Goal: Task Accomplishment & Management: Manage account settings

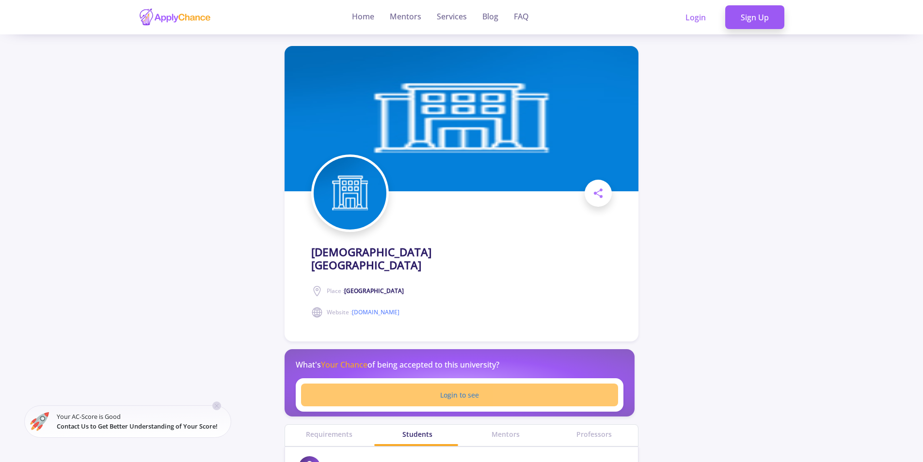
click at [495, 384] on link "Login to see" at bounding box center [459, 395] width 317 height 23
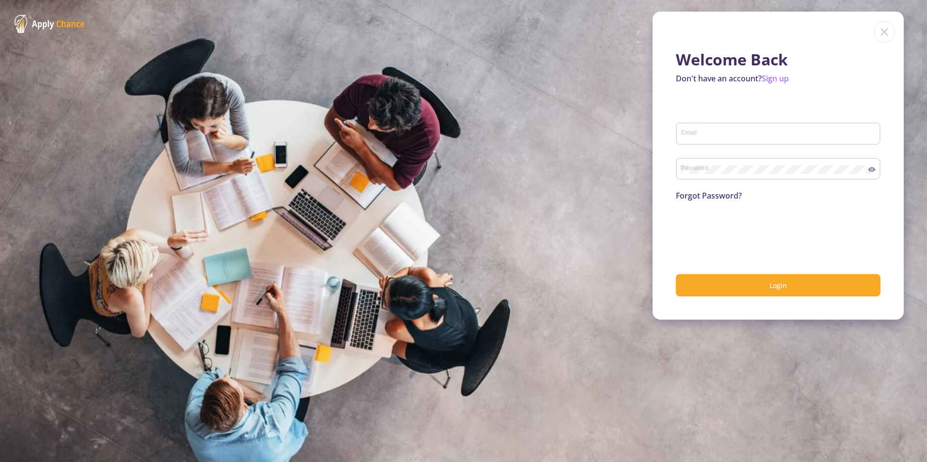
click at [731, 129] on div "Email" at bounding box center [778, 131] width 195 height 25
click at [721, 140] on div "Email" at bounding box center [778, 131] width 195 height 25
click at [724, 139] on div "Email" at bounding box center [778, 131] width 195 height 25
click at [725, 137] on input "Email" at bounding box center [780, 134] width 198 height 9
type input "[EMAIL_ADDRESS][DOMAIN_NAME]"
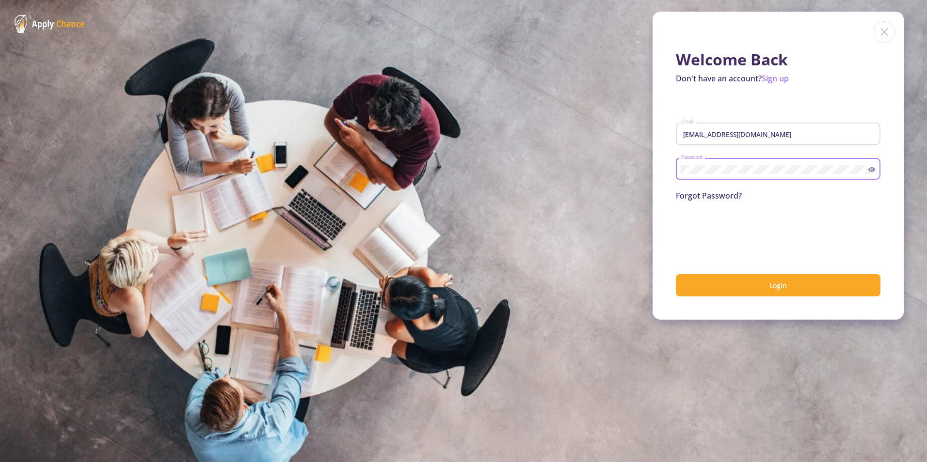
click at [676, 274] on button "Login" at bounding box center [778, 285] width 205 height 23
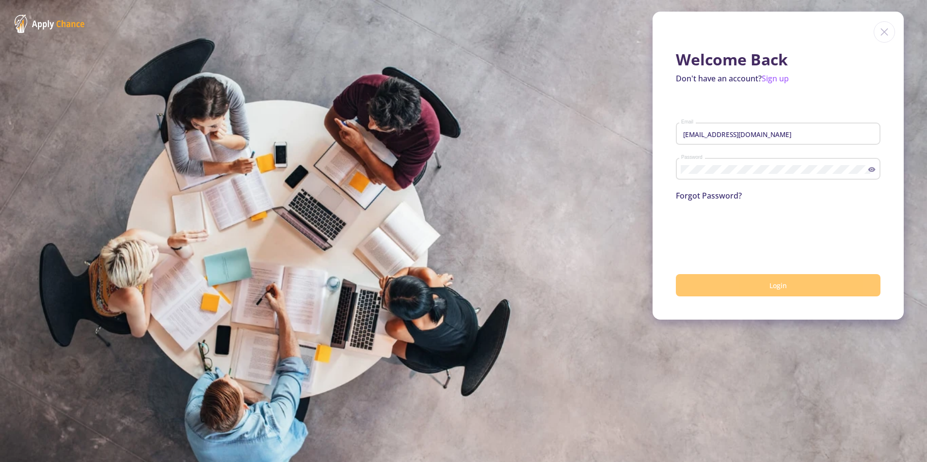
click at [723, 277] on button "Login" at bounding box center [778, 285] width 205 height 23
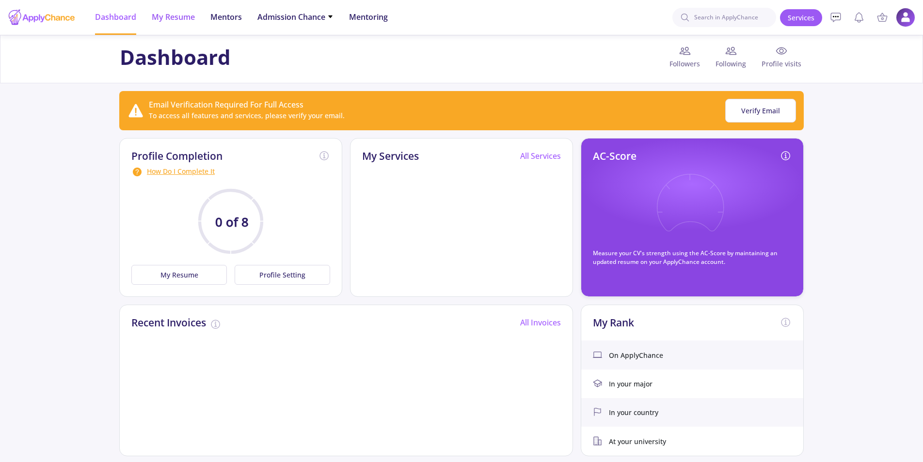
click at [183, 16] on span "My Resume" at bounding box center [173, 17] width 43 height 12
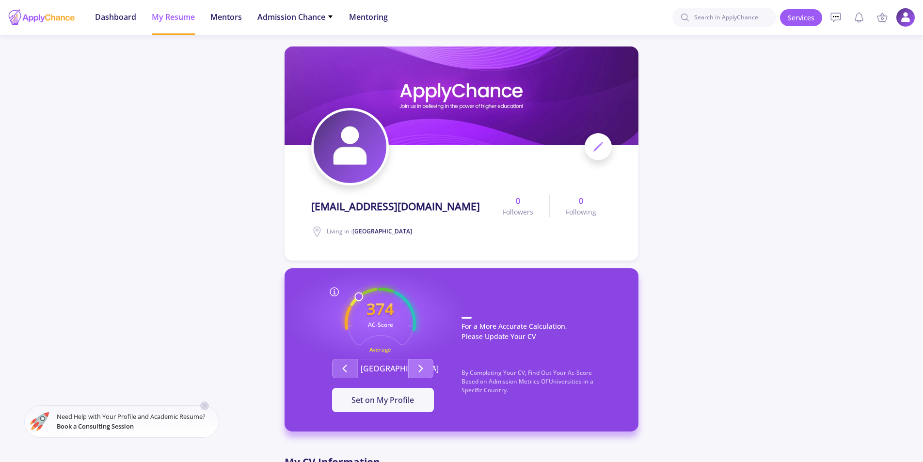
click at [424, 364] on icon "Second group" at bounding box center [421, 369] width 12 height 12
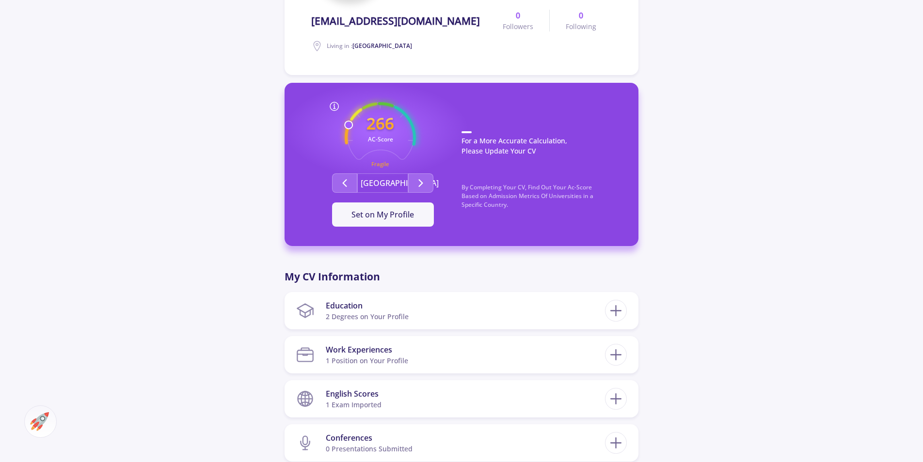
scroll to position [275, 0]
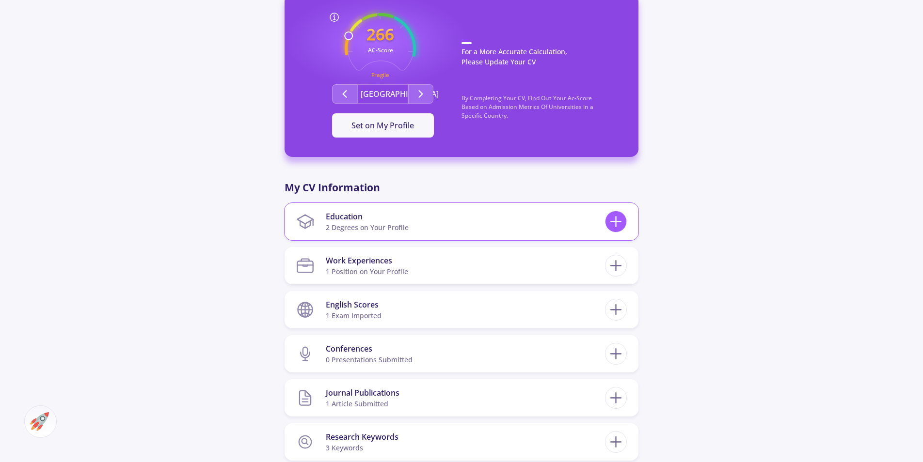
click at [605, 224] on div at bounding box center [616, 222] width 22 height 22
click at [591, 225] on section "Education 2 Degrees on Your Profile" at bounding box center [450, 222] width 309 height 30
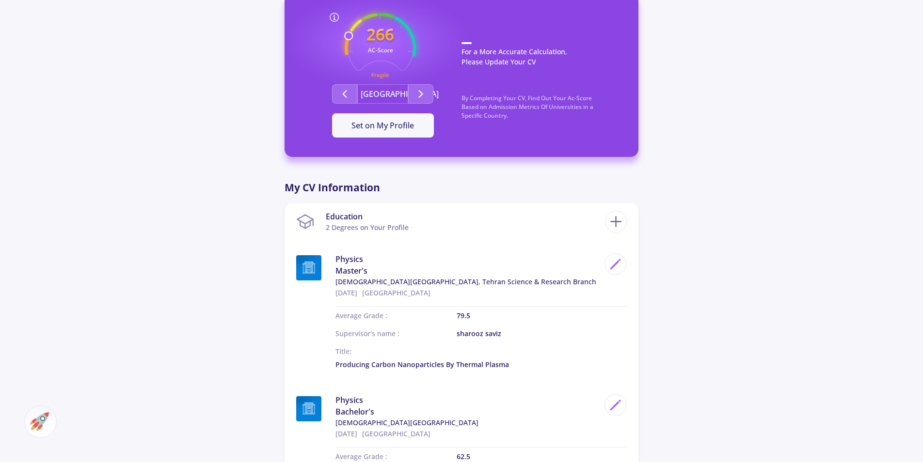
scroll to position [0, 0]
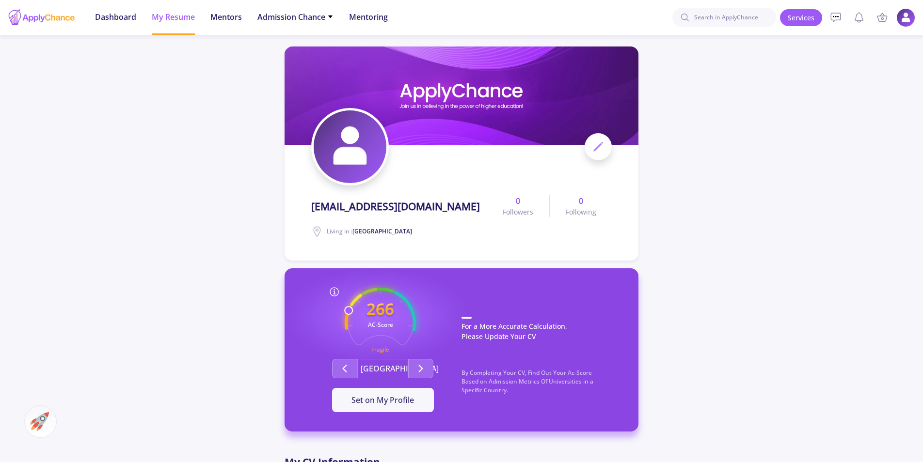
click at [839, 21] on img at bounding box center [905, 17] width 19 height 19
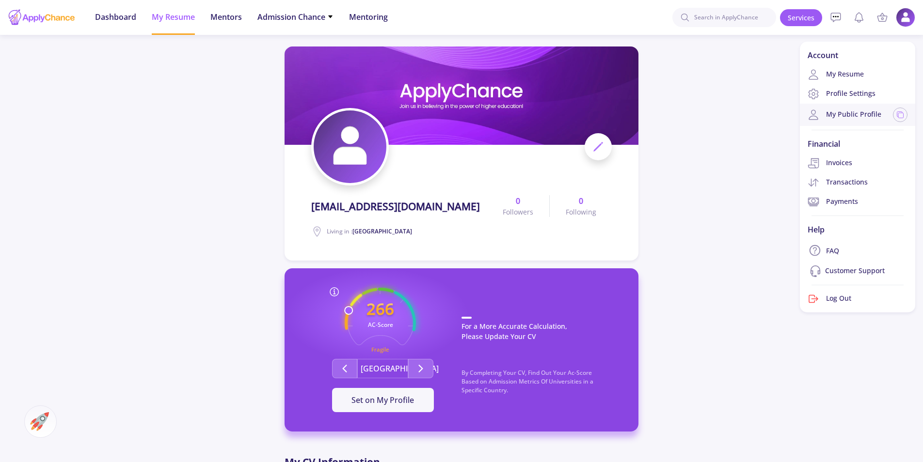
click at [839, 114] on link "My Public Profile" at bounding box center [845, 115] width 74 height 12
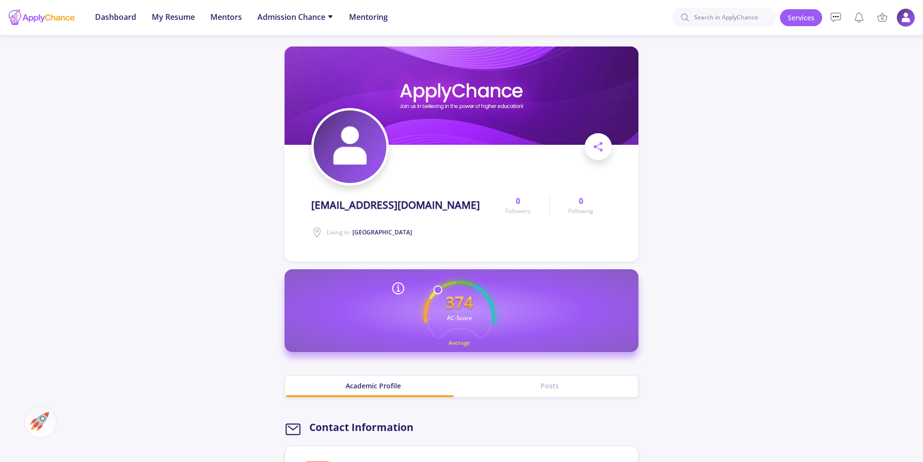
click at [839, 17] on img at bounding box center [905, 17] width 19 height 19
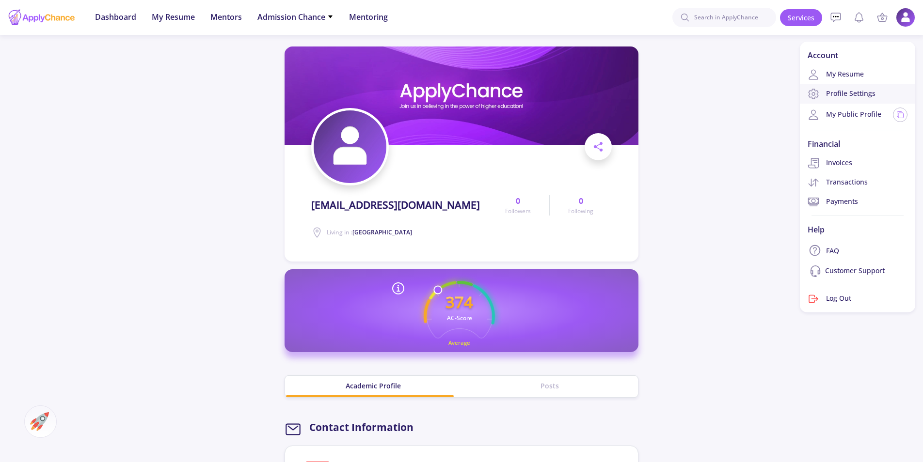
click at [839, 90] on link "Profile Settings" at bounding box center [857, 93] width 115 height 19
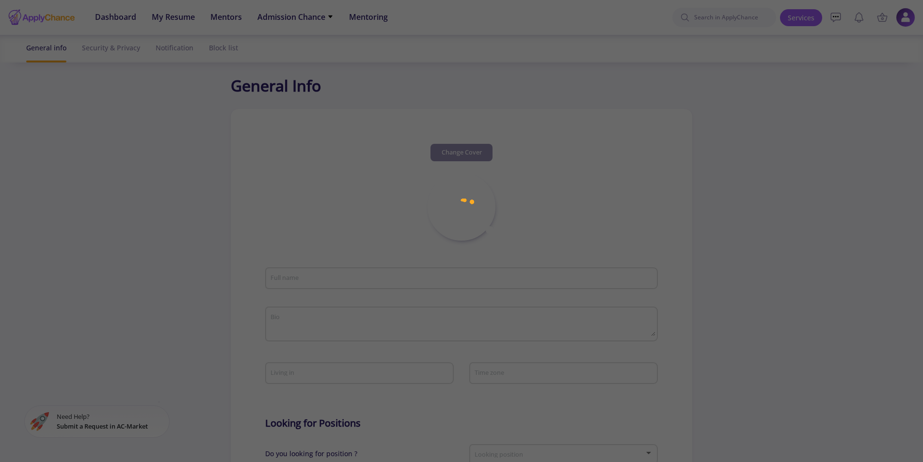
type input "[EMAIL_ADDRESS][DOMAIN_NAME]"
type input "[GEOGRAPHIC_DATA]"
type input "3fc313e7-e9f9-43eb-b6f7-84bcec460ec6"
type input "[EMAIL_ADDRESS][DOMAIN_NAME]"
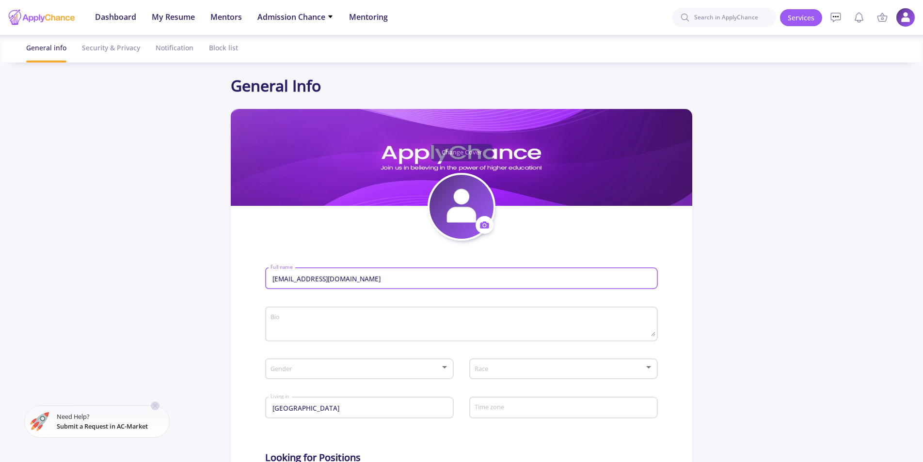
drag, startPoint x: 405, startPoint y: 281, endPoint x: 141, endPoint y: 280, distance: 264.7
click at [141, 280] on app-general-setting "General Info Change Cover Change cover Remove cover Change photo Remove photo […" at bounding box center [461, 418] width 923 height 689
type input "[PERSON_NAME]"
type input "[GEOGRAPHIC_DATA]"
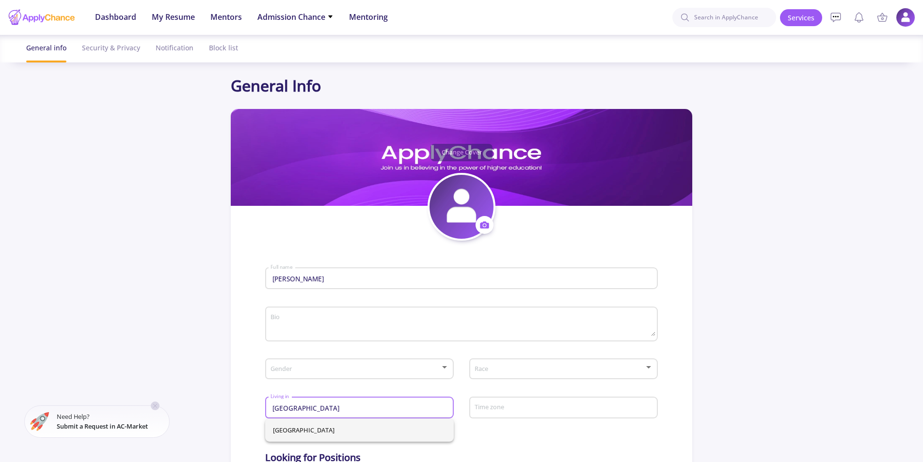
drag, startPoint x: 317, startPoint y: 408, endPoint x: 210, endPoint y: 404, distance: 106.7
click at [210, 404] on app-general-setting "General Info Change Cover Change cover Remove cover Change photo Remove photo […" at bounding box center [461, 418] width 923 height 689
click at [323, 420] on span "[GEOGRAPHIC_DATA] ([GEOGRAPHIC_DATA])" at bounding box center [359, 430] width 173 height 23
type input "[GEOGRAPHIC_DATA] ([GEOGRAPHIC_DATA])"
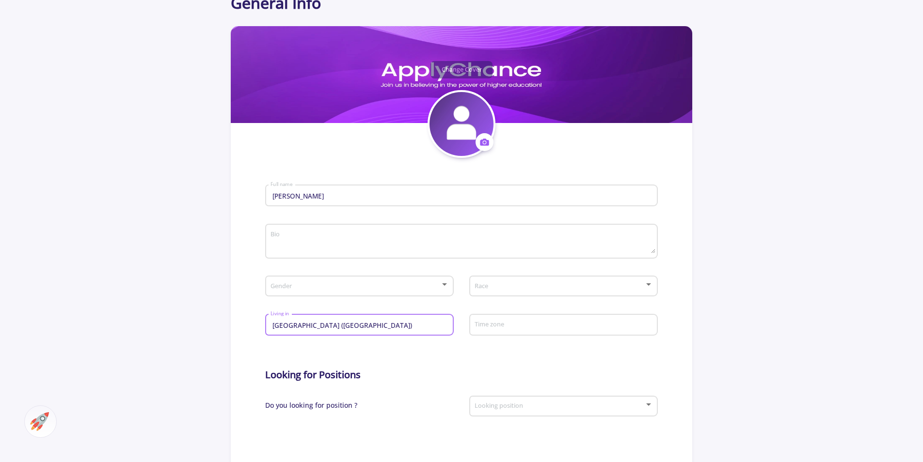
scroll to position [165, 0]
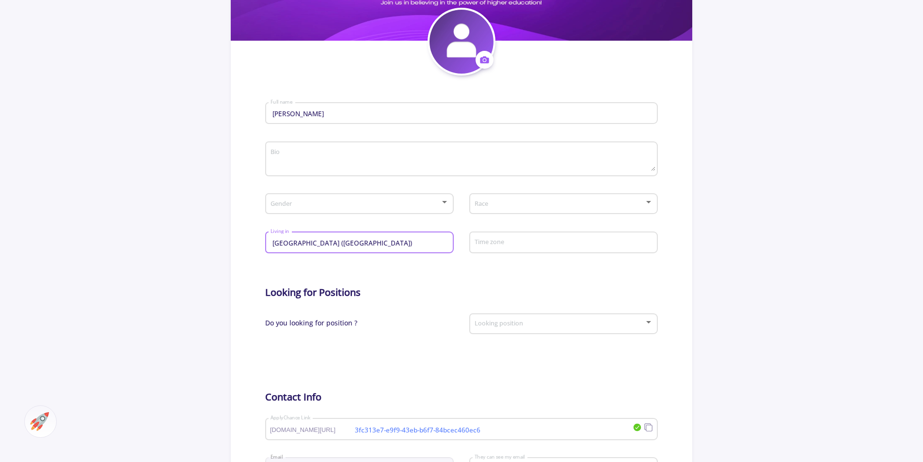
click at [393, 203] on span at bounding box center [356, 204] width 168 height 7
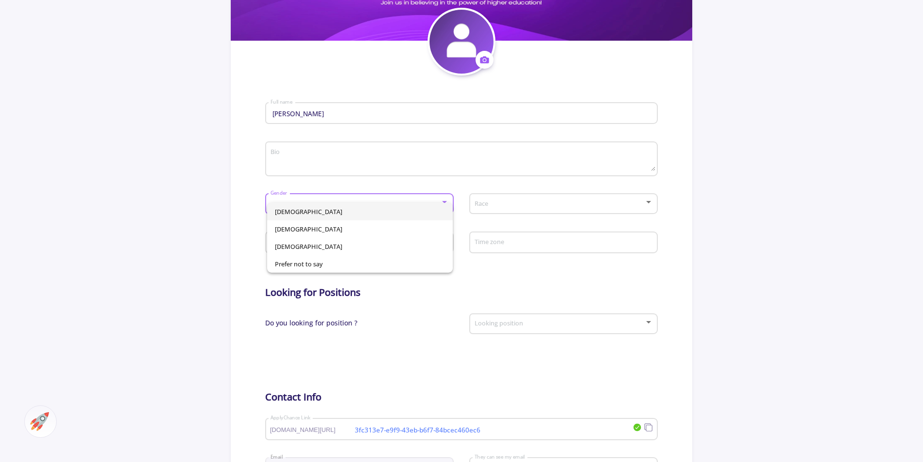
click at [322, 213] on span "[DEMOGRAPHIC_DATA]" at bounding box center [360, 211] width 170 height 17
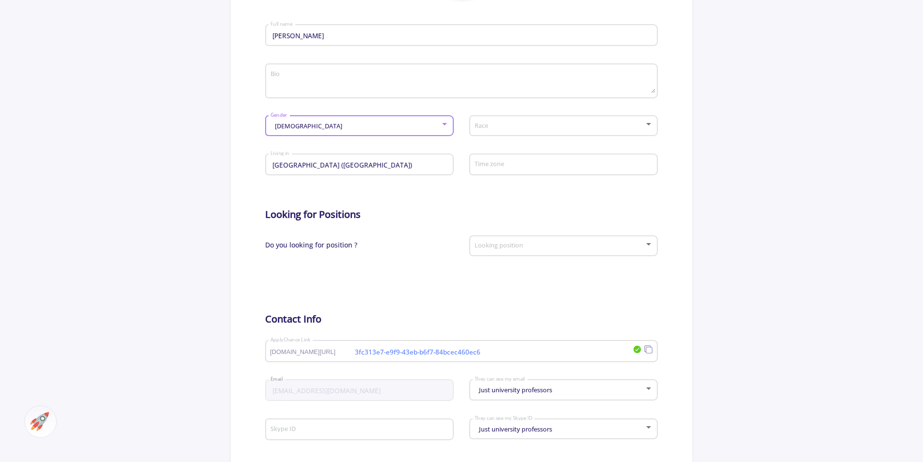
scroll to position [280, 0]
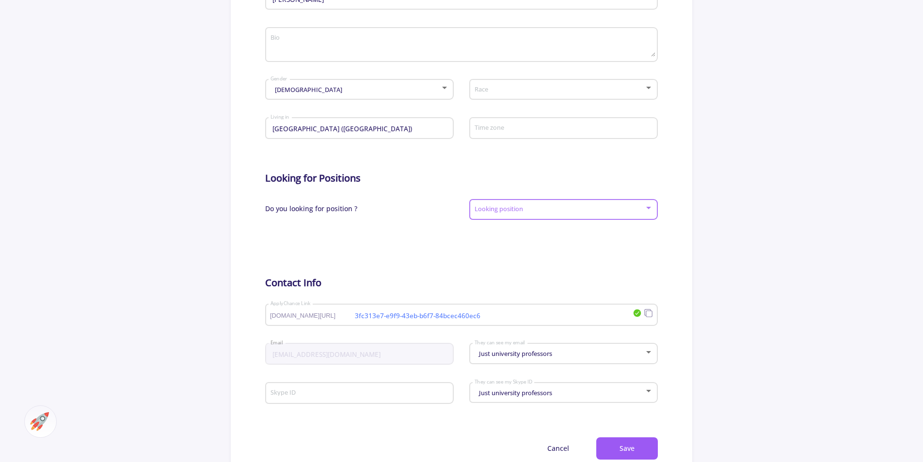
click at [568, 214] on div at bounding box center [559, 210] width 170 height 7
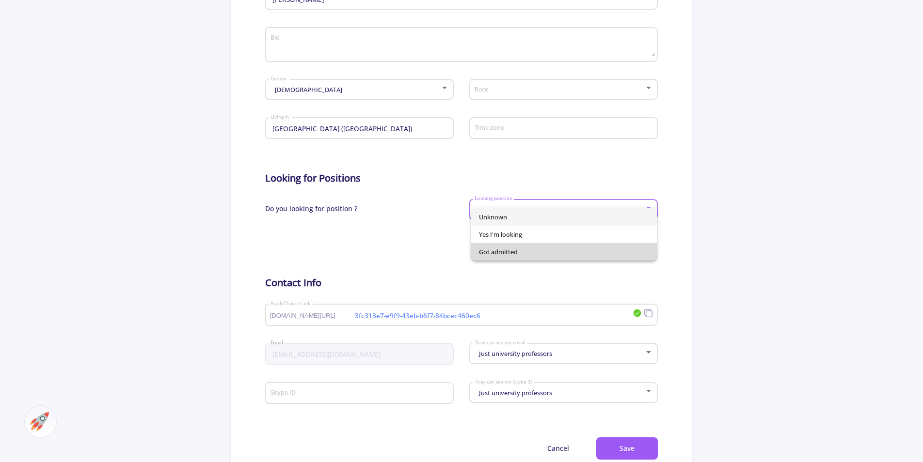
click at [523, 251] on span "Got admitted" at bounding box center [564, 251] width 170 height 17
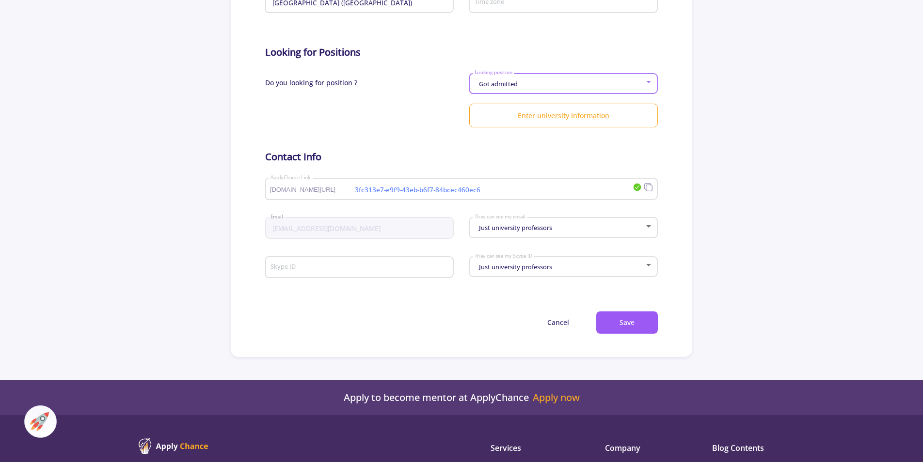
scroll to position [427, 0]
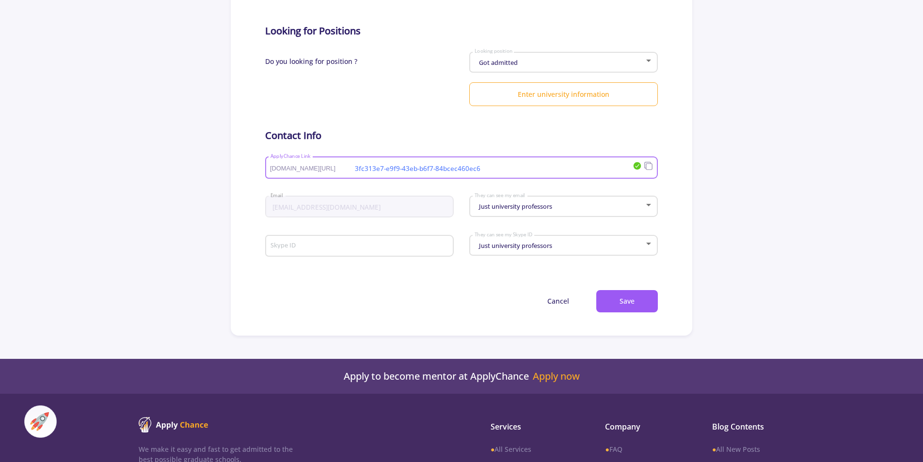
click at [394, 170] on input "3fc313e7-e9f9-43eb-b6f7-84bcec460ec6" at bounding box center [421, 168] width 303 height 9
click at [502, 167] on input "3fc313e7-e9f9-43eb-b6f7-84bcec460ec6" at bounding box center [421, 168] width 303 height 9
paste input "[URL][DOMAIN_NAME][PERSON_NAME]"
drag, startPoint x: 356, startPoint y: 170, endPoint x: 106, endPoint y: 170, distance: 249.7
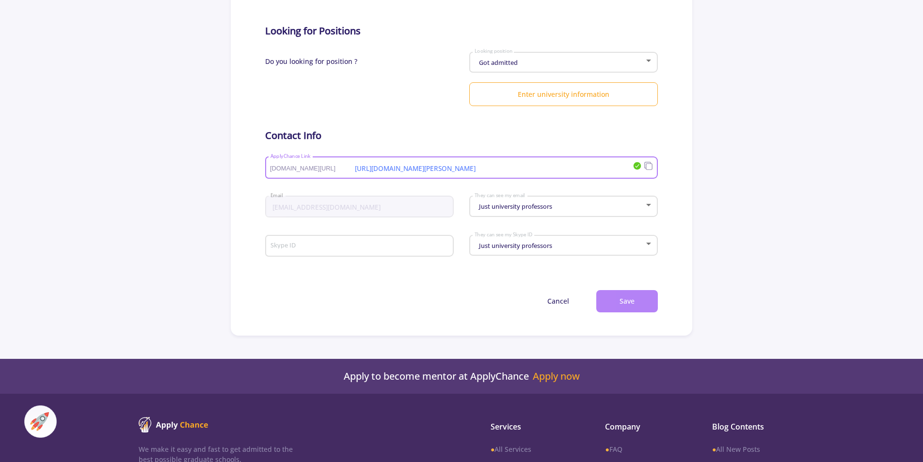
type input "[URL][DOMAIN_NAME][PERSON_NAME]"
click at [618, 294] on button "Save" at bounding box center [627, 301] width 62 height 23
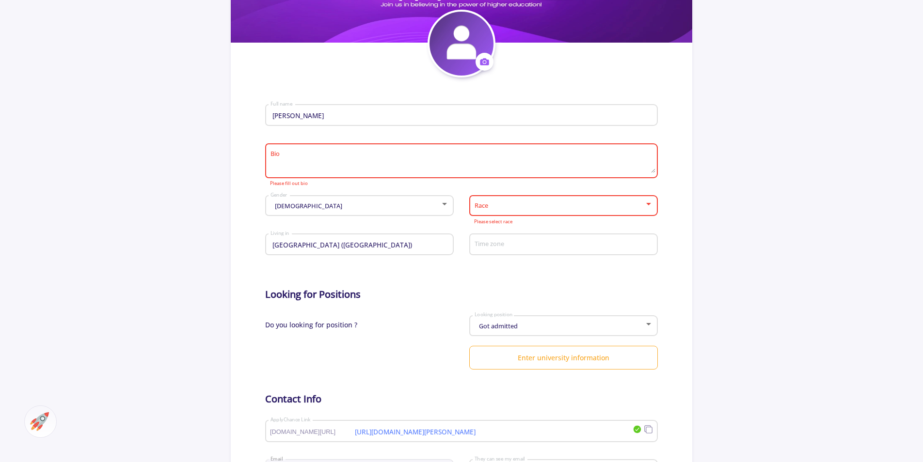
scroll to position [161, 0]
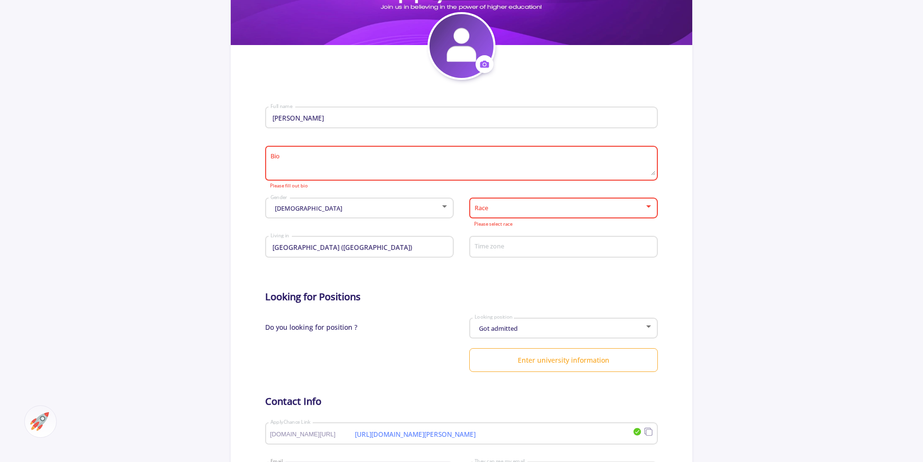
click at [356, 159] on textarea "Bio" at bounding box center [462, 164] width 385 height 23
paste textarea "I am pursuing my Ph.D. in Materials Science and Engineering at the [GEOGRAPHIC_…"
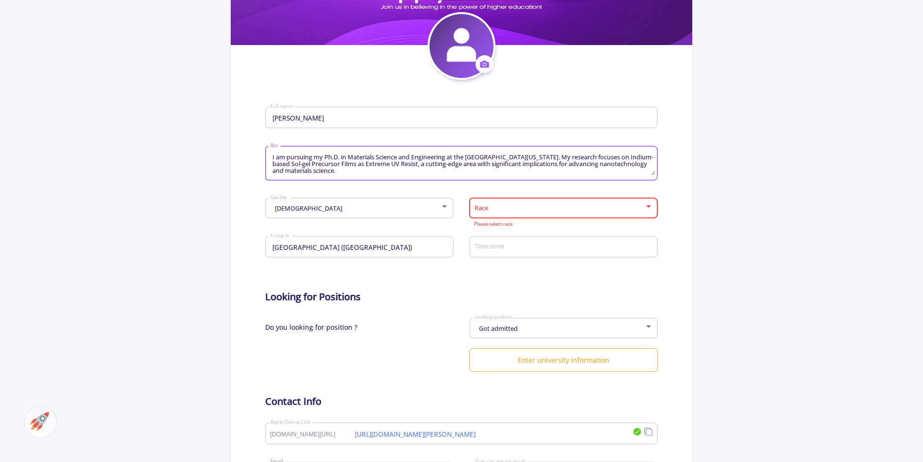
type textarea "I am pursuing my Ph.D. in Materials Science and Engineering at the [GEOGRAPHIC_…"
click at [497, 197] on div "Race" at bounding box center [563, 206] width 179 height 24
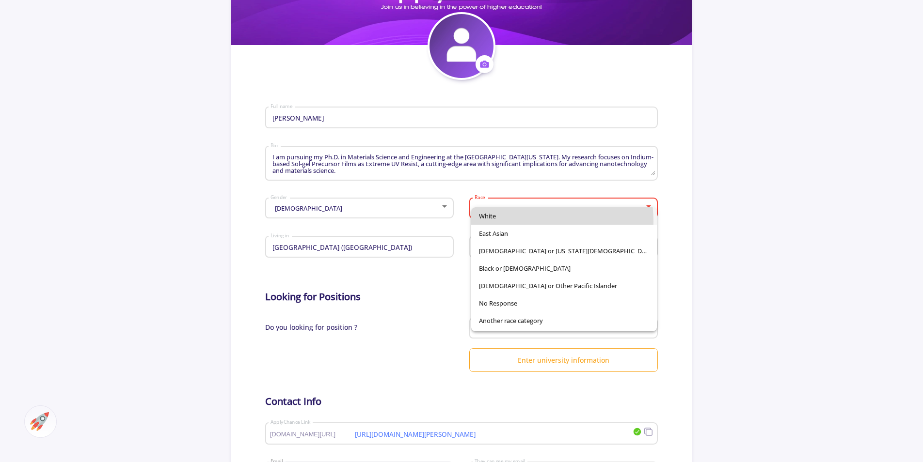
click at [504, 222] on span "White" at bounding box center [564, 215] width 170 height 17
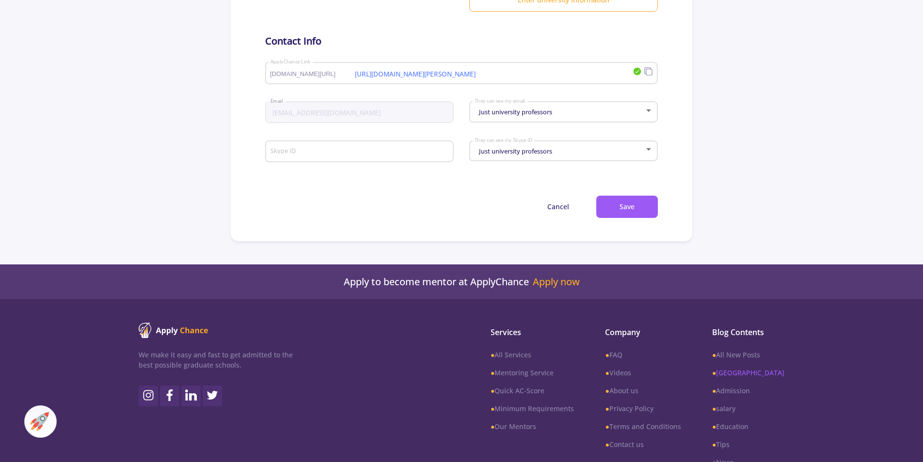
scroll to position [548, 0]
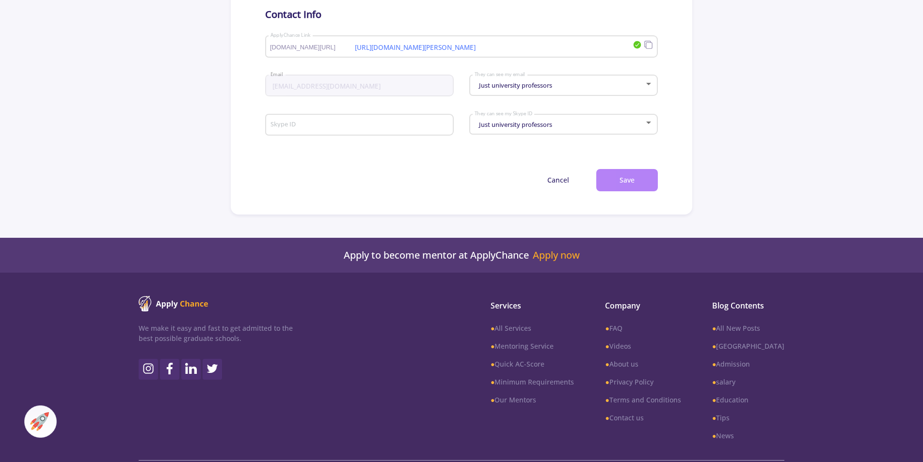
click at [606, 173] on button "Save" at bounding box center [627, 180] width 62 height 23
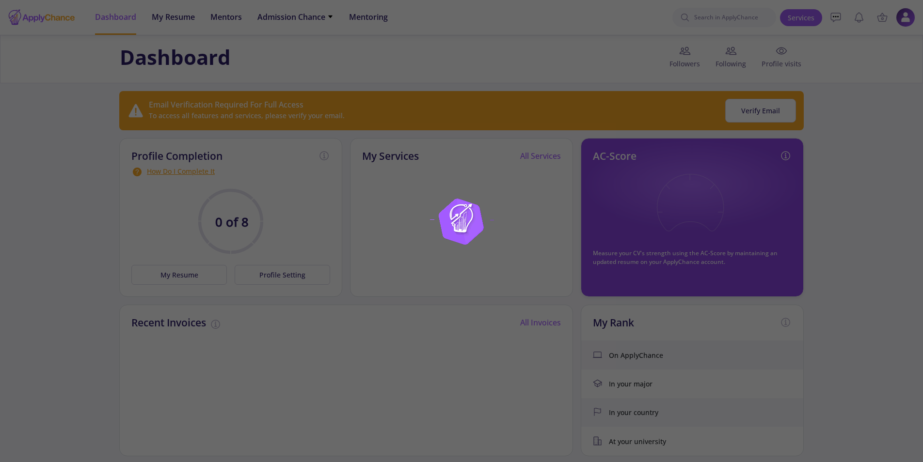
click at [839, 169] on div at bounding box center [461, 231] width 923 height 462
click at [343, 121] on div at bounding box center [461, 231] width 923 height 462
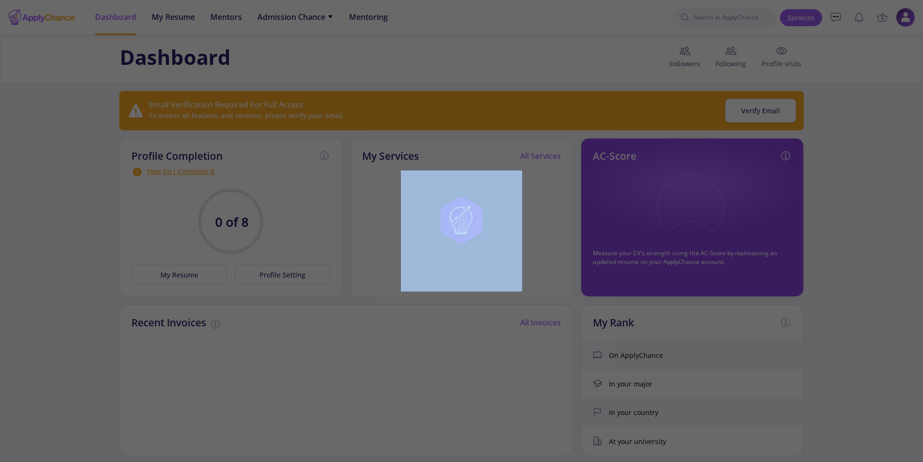
click at [343, 122] on div at bounding box center [461, 231] width 923 height 462
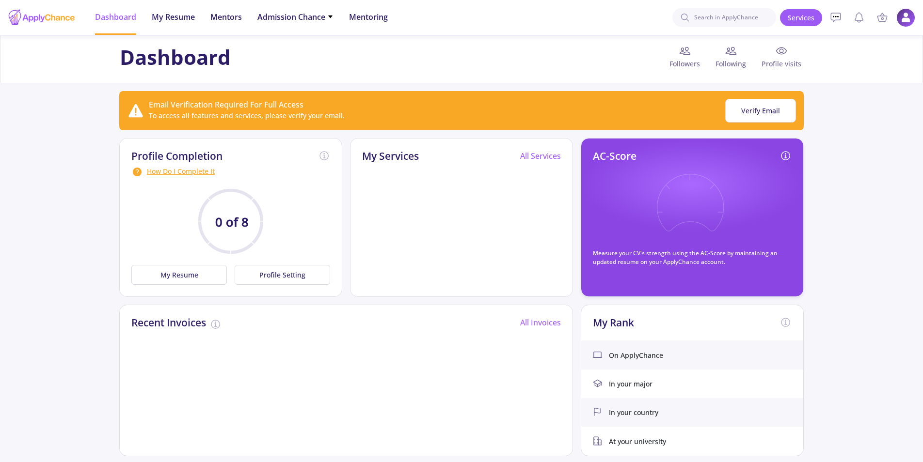
click at [910, 15] on img at bounding box center [905, 17] width 19 height 19
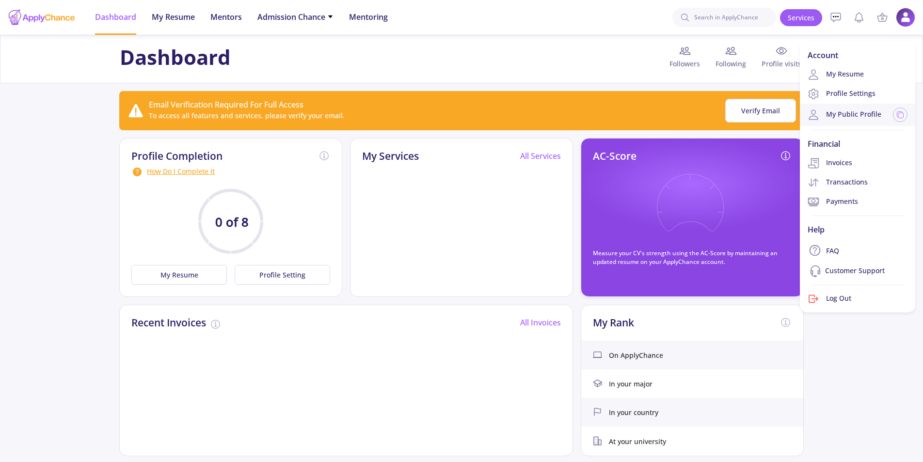
click at [851, 107] on div "My Public Profile" at bounding box center [857, 115] width 115 height 22
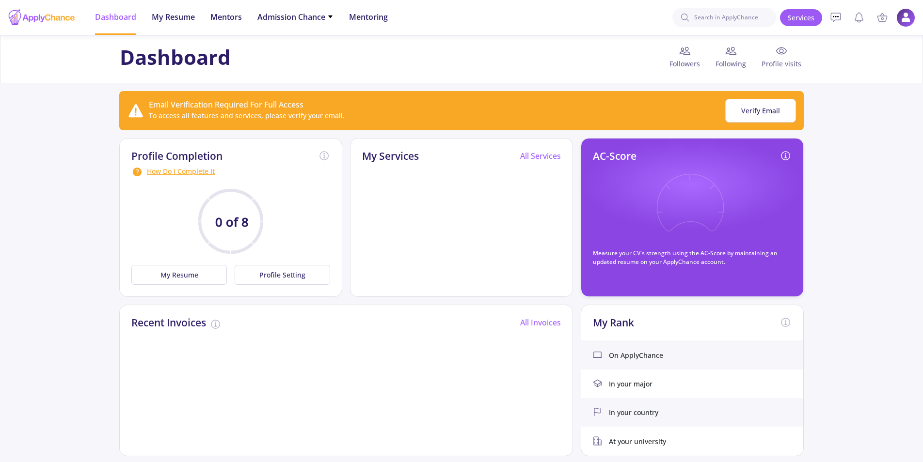
click at [900, 20] on img at bounding box center [905, 17] width 19 height 19
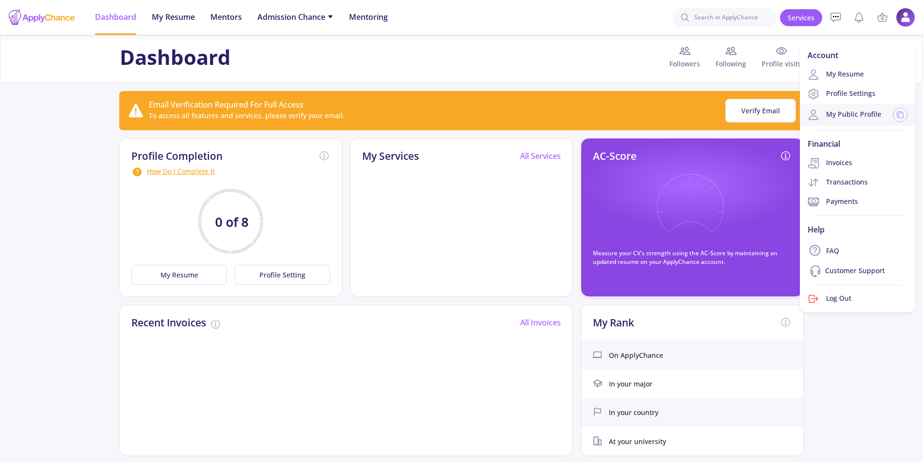
click at [859, 116] on link "My Public Profile" at bounding box center [845, 115] width 74 height 12
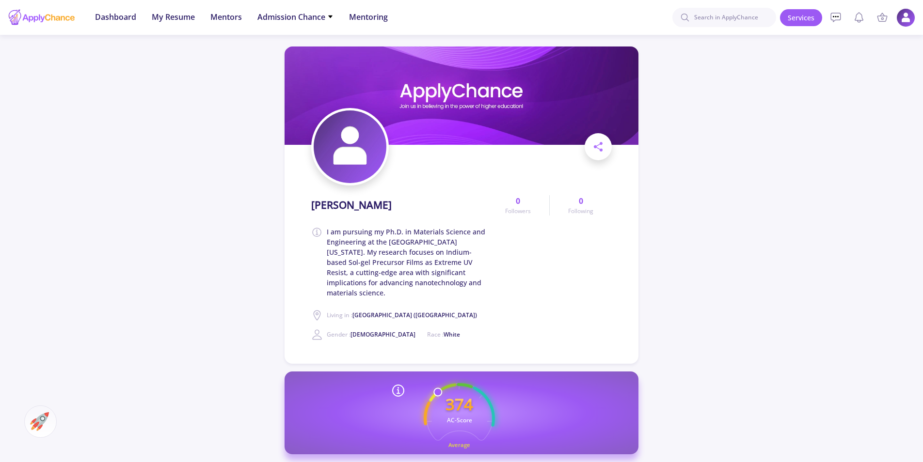
click at [903, 23] on img at bounding box center [905, 17] width 19 height 19
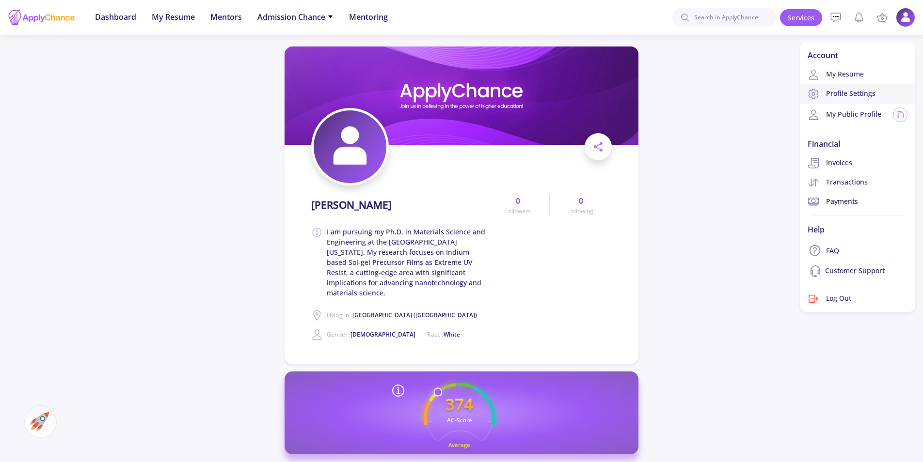
click at [858, 93] on link "Profile Settings" at bounding box center [857, 93] width 115 height 19
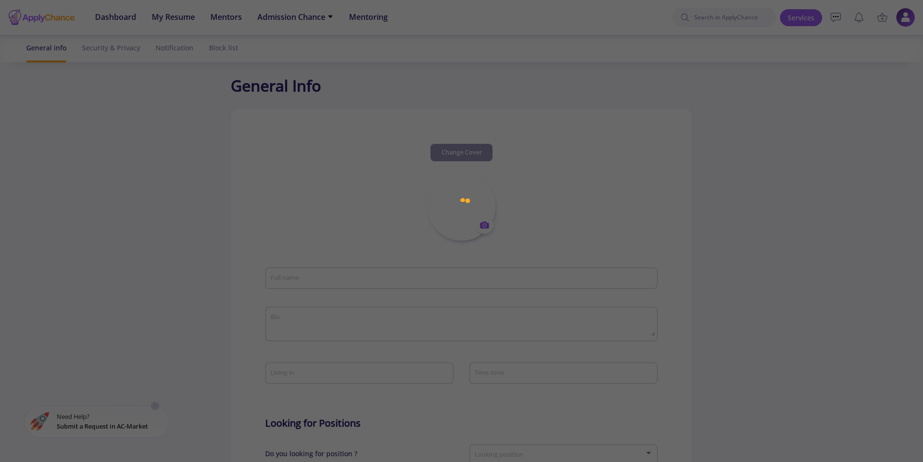
type input "[PERSON_NAME]"
type textarea "I am pursuing my Ph.D. in Materials Science and Engineering at the [GEOGRAPHIC_…"
type input "[GEOGRAPHIC_DATA] ([GEOGRAPHIC_DATA])"
type input "[URL][DOMAIN_NAME][PERSON_NAME]"
type input "[EMAIL_ADDRESS][DOMAIN_NAME]"
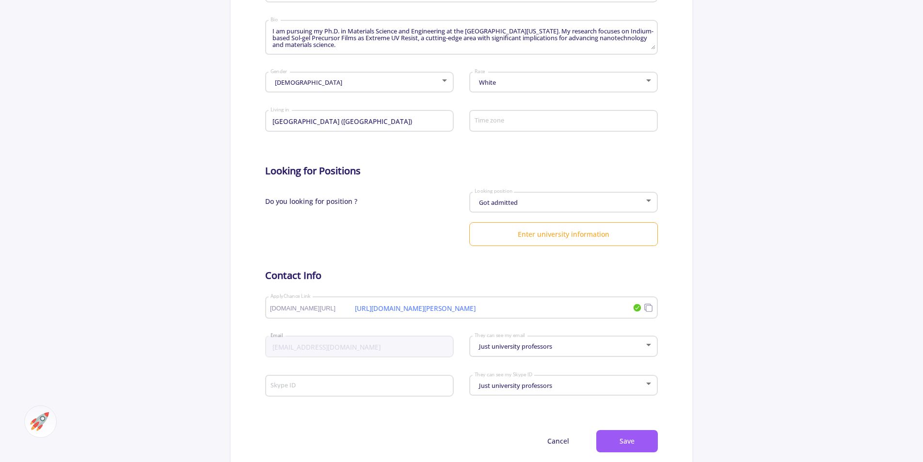
scroll to position [290, 0]
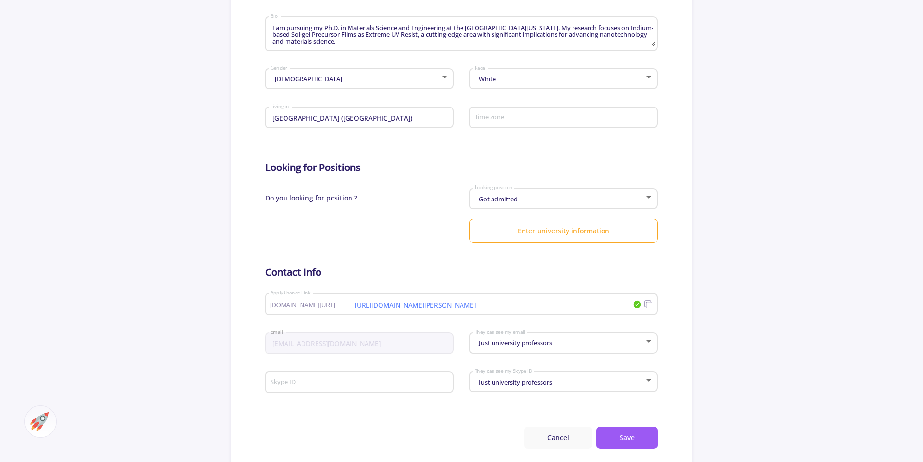
click at [551, 429] on button "Cancel" at bounding box center [558, 438] width 68 height 23
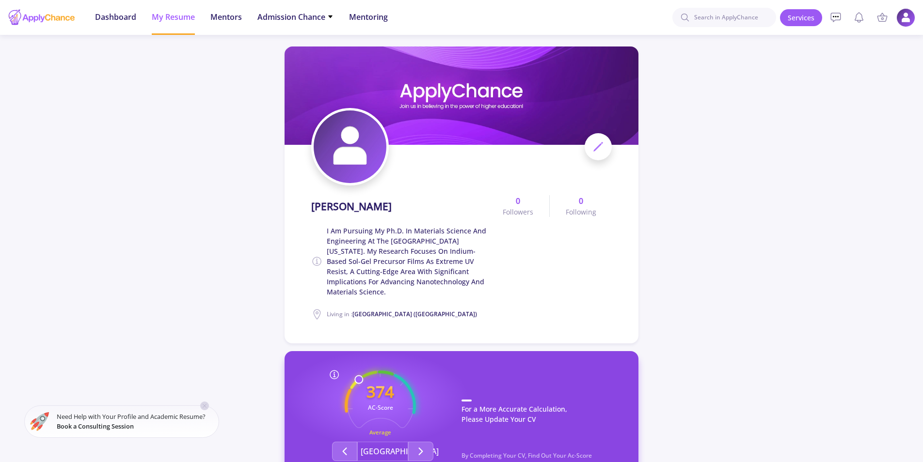
click at [900, 14] on img at bounding box center [905, 17] width 19 height 19
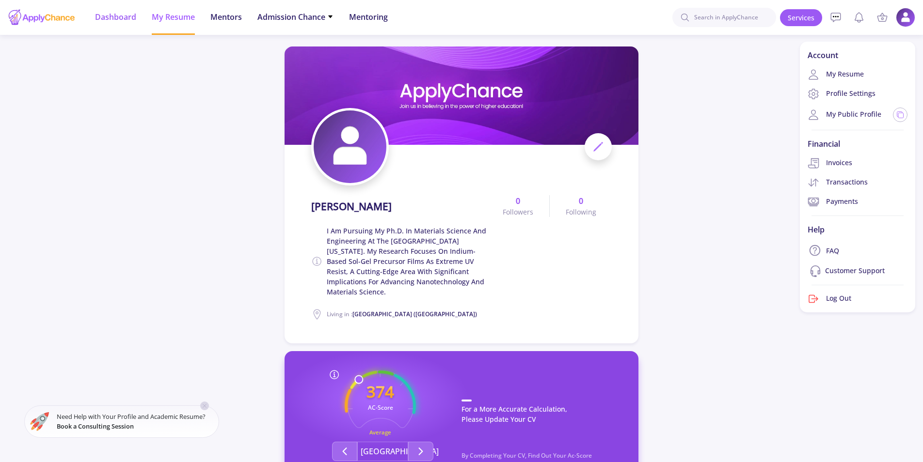
click at [110, 13] on span "Dashboard" at bounding box center [115, 17] width 41 height 12
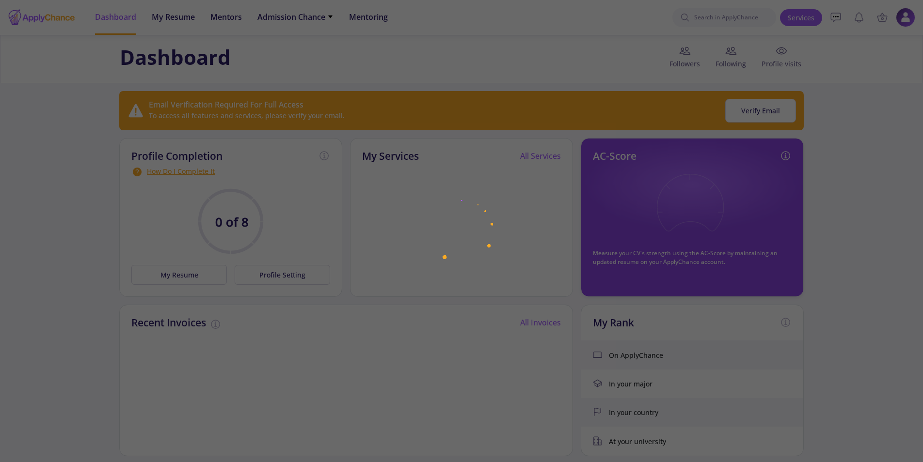
click at [796, 54] on div at bounding box center [461, 231] width 923 height 462
click at [788, 54] on div at bounding box center [461, 231] width 923 height 462
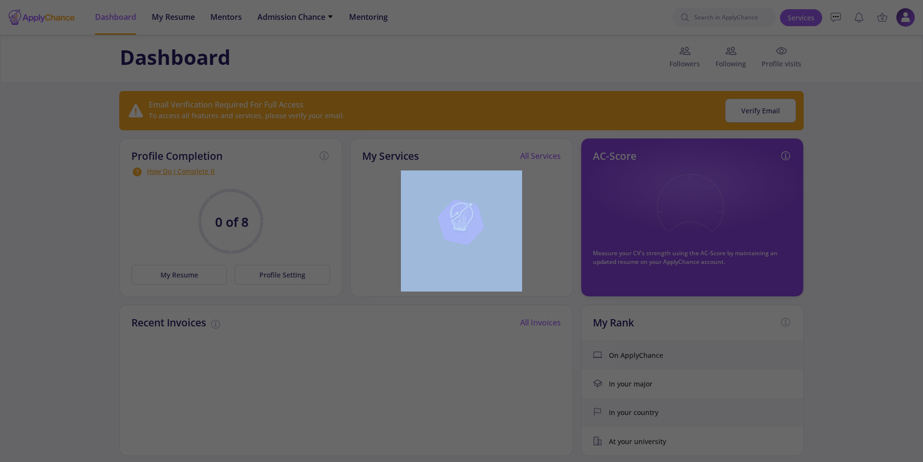
click at [788, 54] on div at bounding box center [461, 231] width 923 height 462
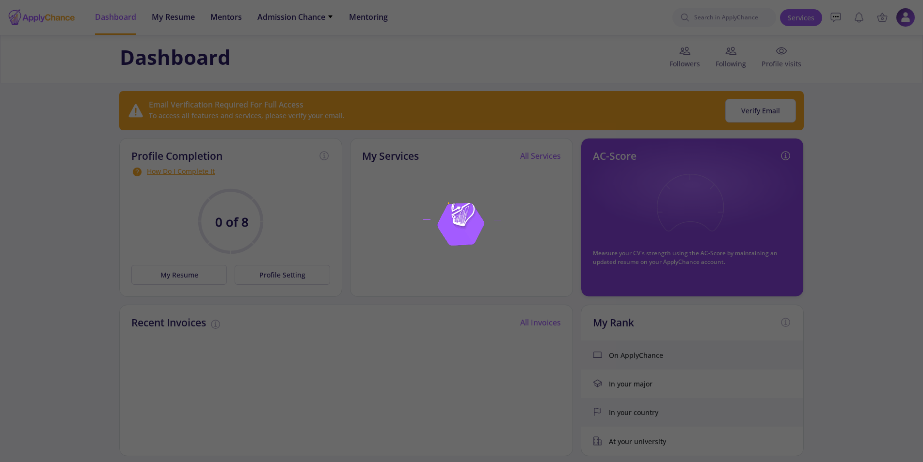
drag, startPoint x: 788, startPoint y: 54, endPoint x: 916, endPoint y: 155, distance: 163.2
click at [916, 155] on div at bounding box center [461, 231] width 923 height 462
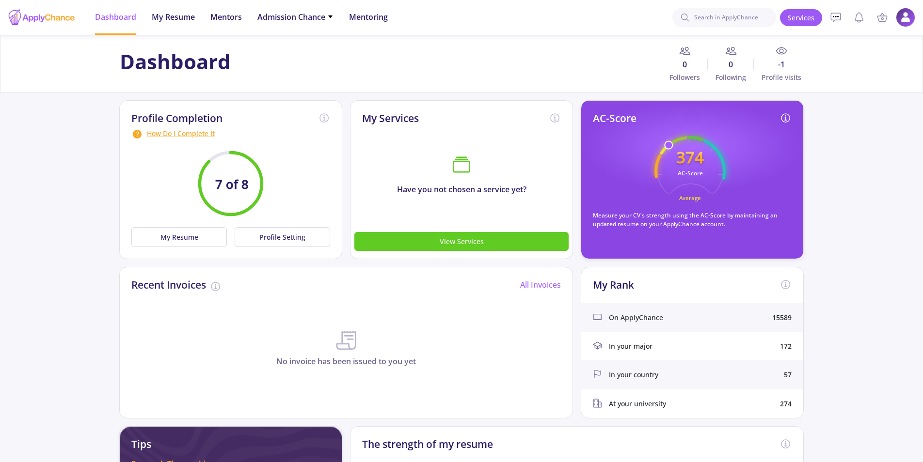
click at [785, 52] on icon at bounding box center [782, 51] width 12 height 12
click at [785, 48] on icon at bounding box center [782, 51] width 10 height 7
click at [785, 76] on span "Profile visits" at bounding box center [778, 77] width 49 height 10
click at [764, 78] on span "Profile visits" at bounding box center [778, 77] width 49 height 10
click at [907, 24] on img at bounding box center [905, 17] width 19 height 19
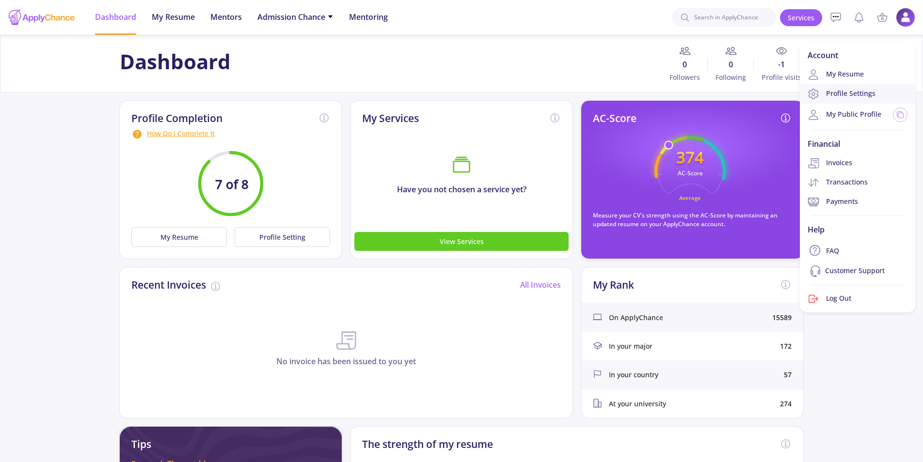
click at [864, 90] on link "Profile Settings" at bounding box center [857, 93] width 115 height 19
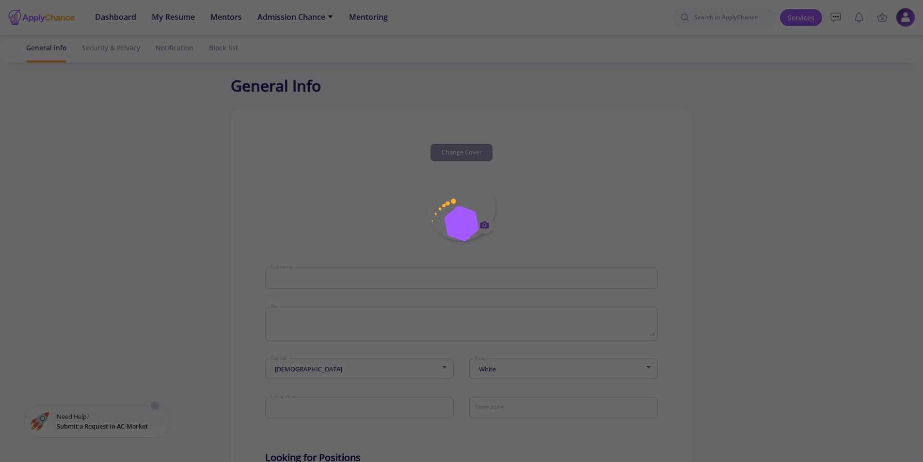
type input "[PERSON_NAME]"
type textarea "I am pursuing my Ph.D. in Materials Science and Engineering at the [GEOGRAPHIC_…"
type input "[GEOGRAPHIC_DATA] ([GEOGRAPHIC_DATA])"
type input "[URL][DOMAIN_NAME][PERSON_NAME]"
type input "[EMAIL_ADDRESS][DOMAIN_NAME]"
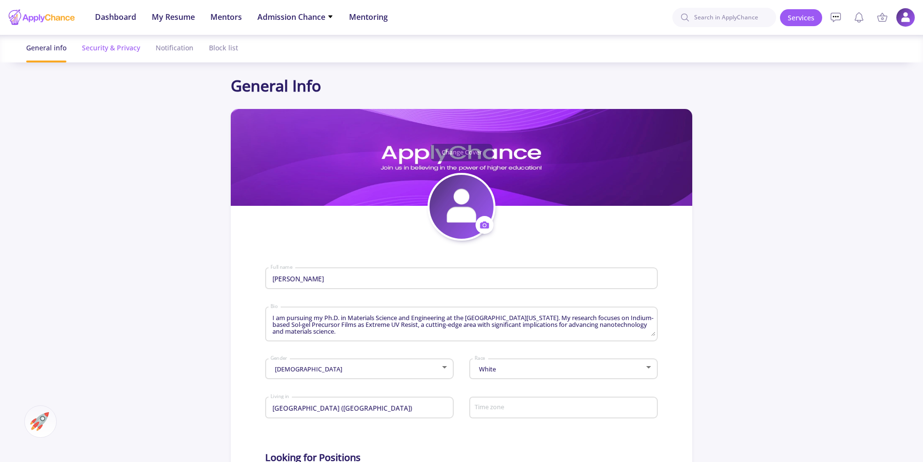
click at [111, 54] on div "Security & Privacy" at bounding box center [111, 48] width 58 height 26
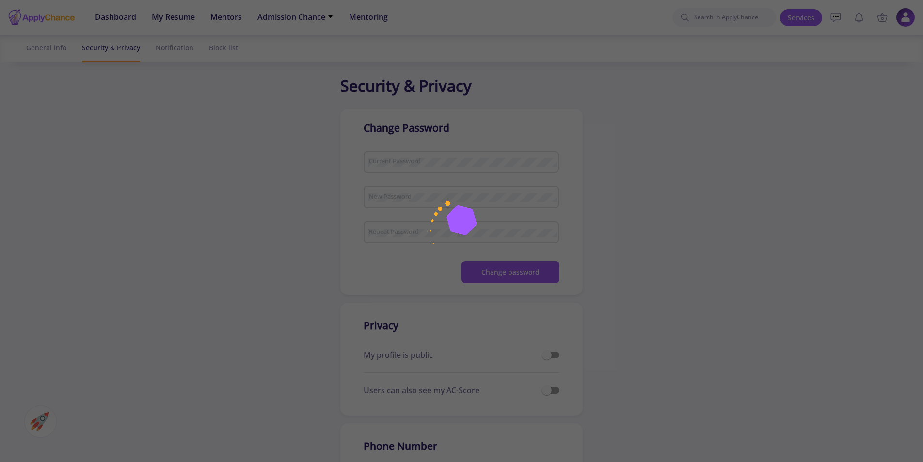
checkbox input "true"
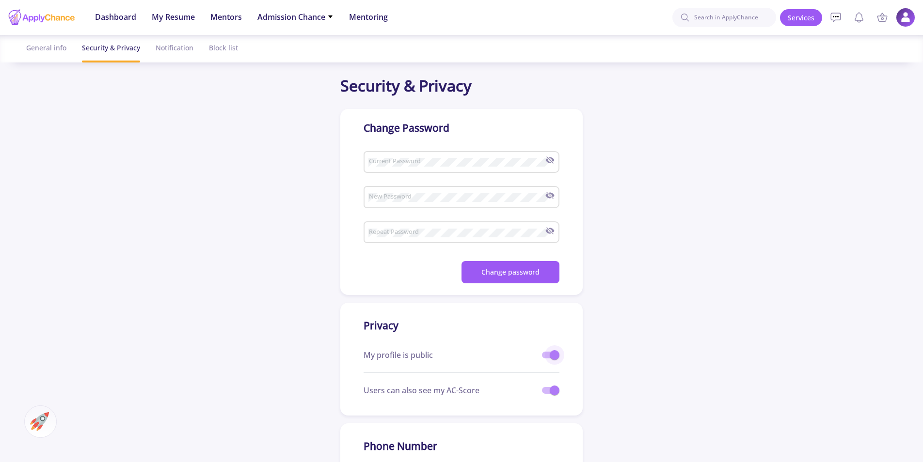
click at [548, 358] on span at bounding box center [550, 355] width 17 height 7
click at [547, 359] on input "checkbox" at bounding box center [546, 359] width 0 height 0
checkbox input "false"
click at [544, 391] on span at bounding box center [550, 390] width 17 height 7
click at [546, 394] on input "checkbox" at bounding box center [546, 394] width 0 height 0
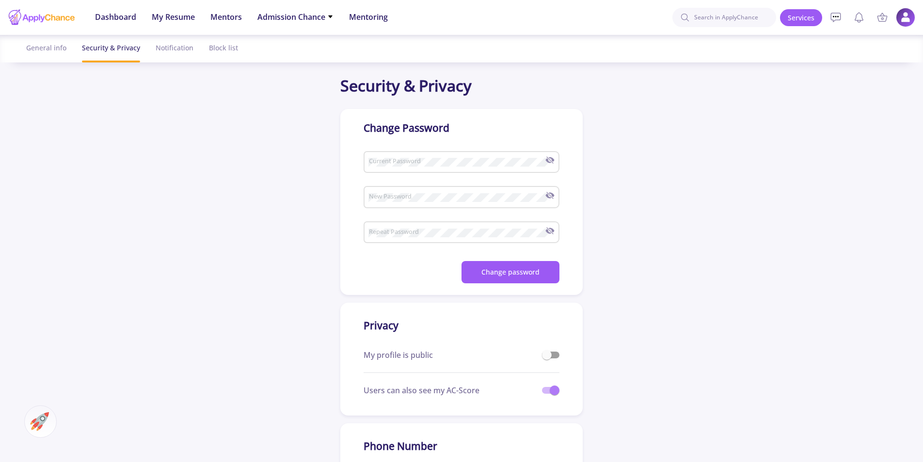
checkbox input "false"
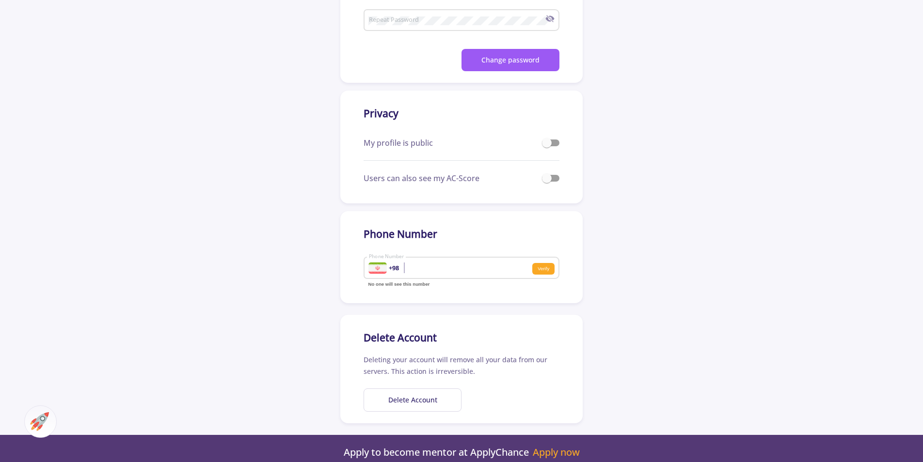
scroll to position [214, 0]
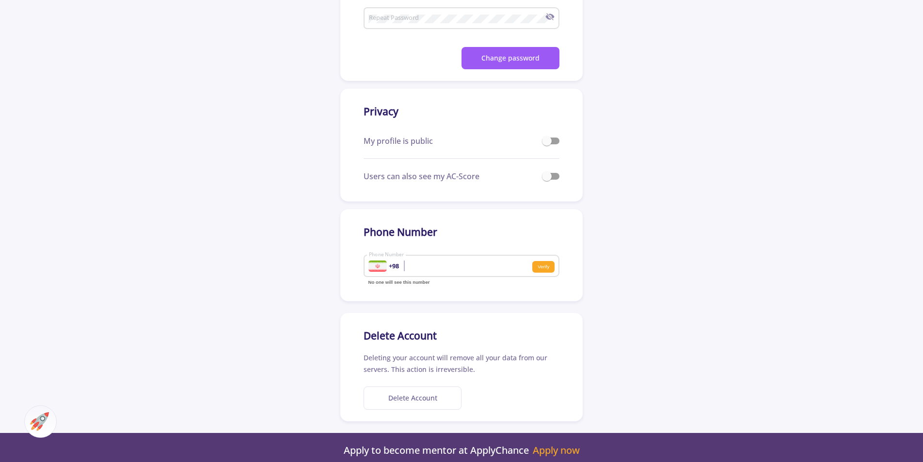
click at [422, 396] on button "Delete Account" at bounding box center [413, 399] width 98 height 24
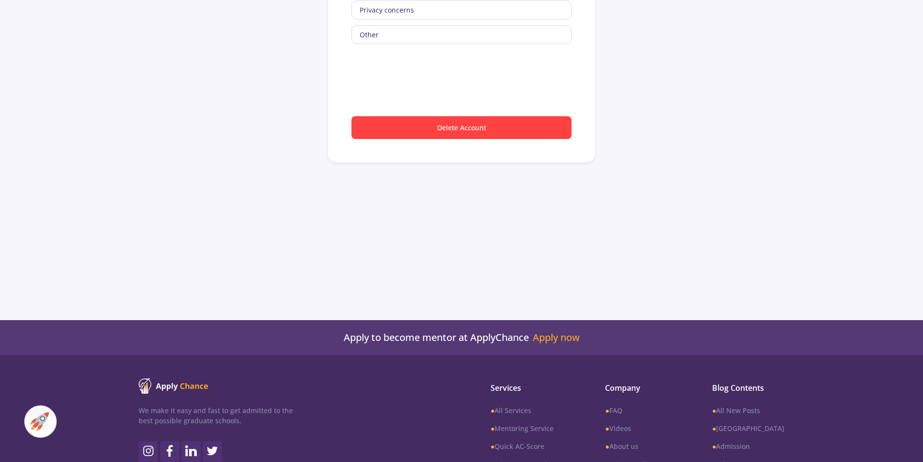
scroll to position [101, 0]
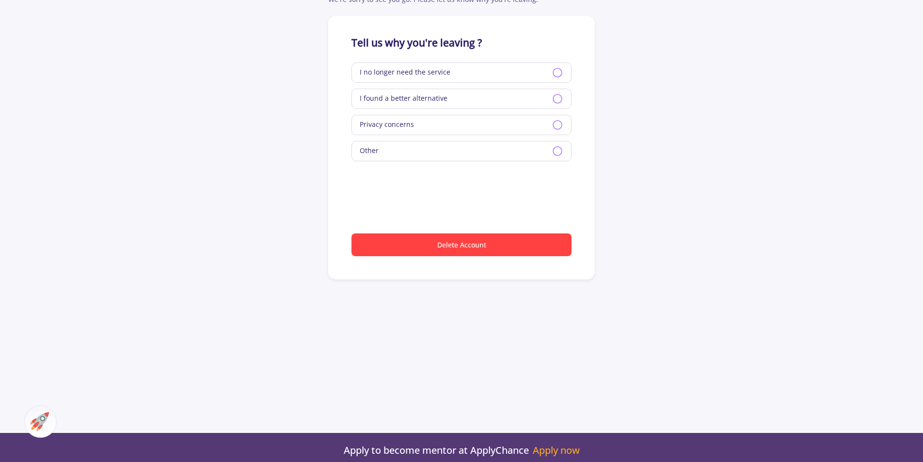
click at [559, 120] on icon at bounding box center [558, 125] width 12 height 12
click at [563, 101] on icon at bounding box center [558, 99] width 12 height 12
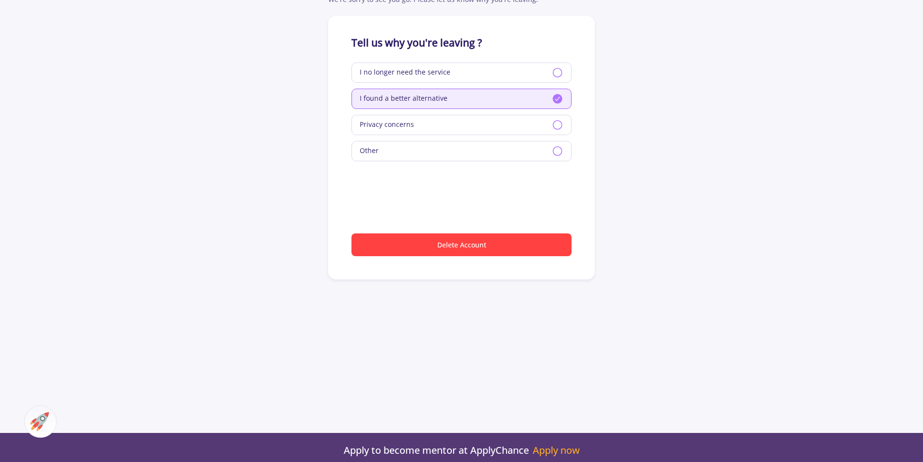
click at [560, 124] on icon at bounding box center [558, 125] width 12 height 12
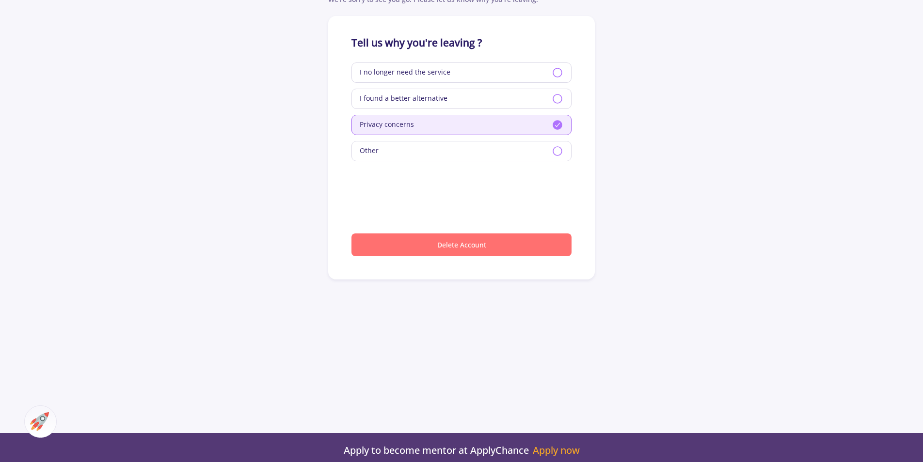
click at [469, 239] on button "Delete Account" at bounding box center [461, 245] width 220 height 23
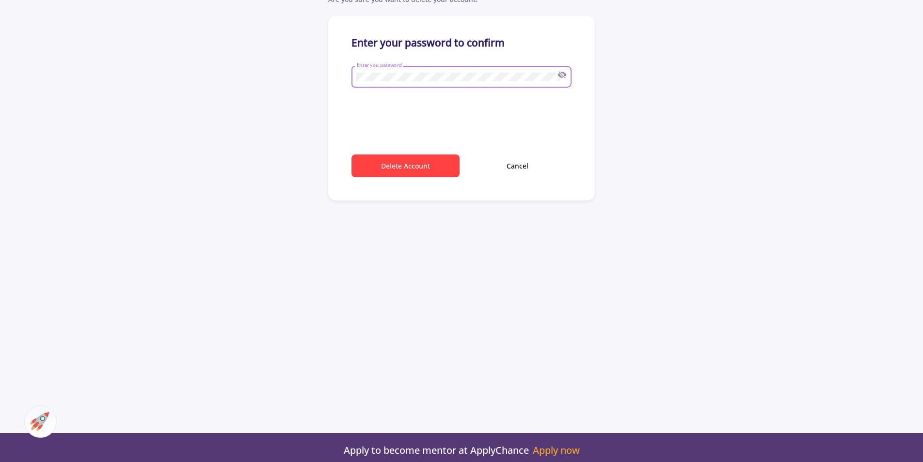
type input "[EMAIL_ADDRESS][DOMAIN_NAME]"
click at [562, 70] on icon at bounding box center [562, 74] width 9 height 9
click at [401, 169] on button "Delete Account" at bounding box center [405, 166] width 108 height 23
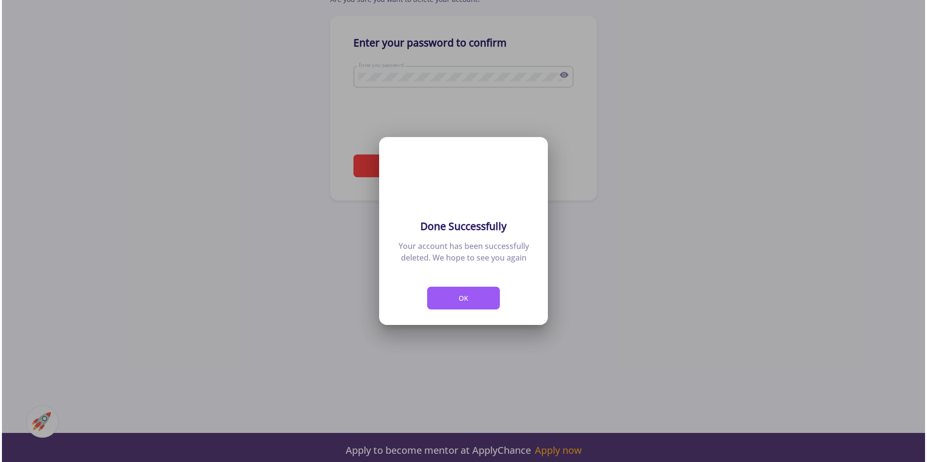
scroll to position [0, 0]
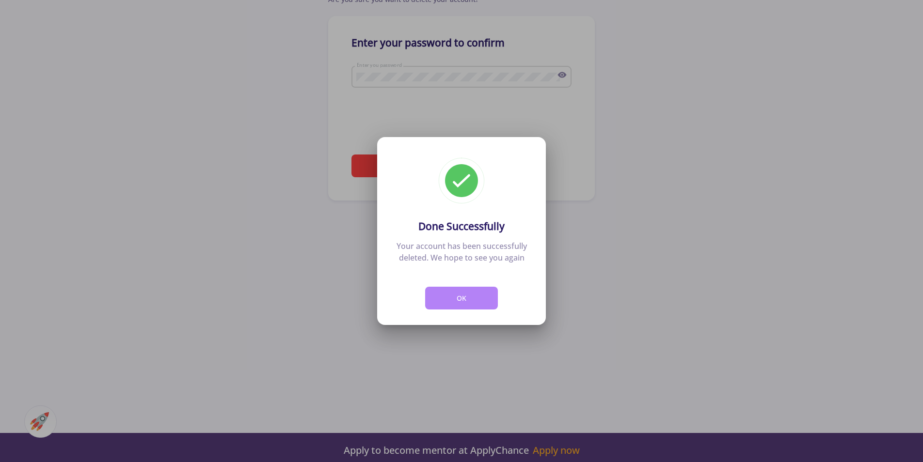
click at [469, 299] on button "OK" at bounding box center [461, 298] width 73 height 23
